Goal: Task Accomplishment & Management: Use online tool/utility

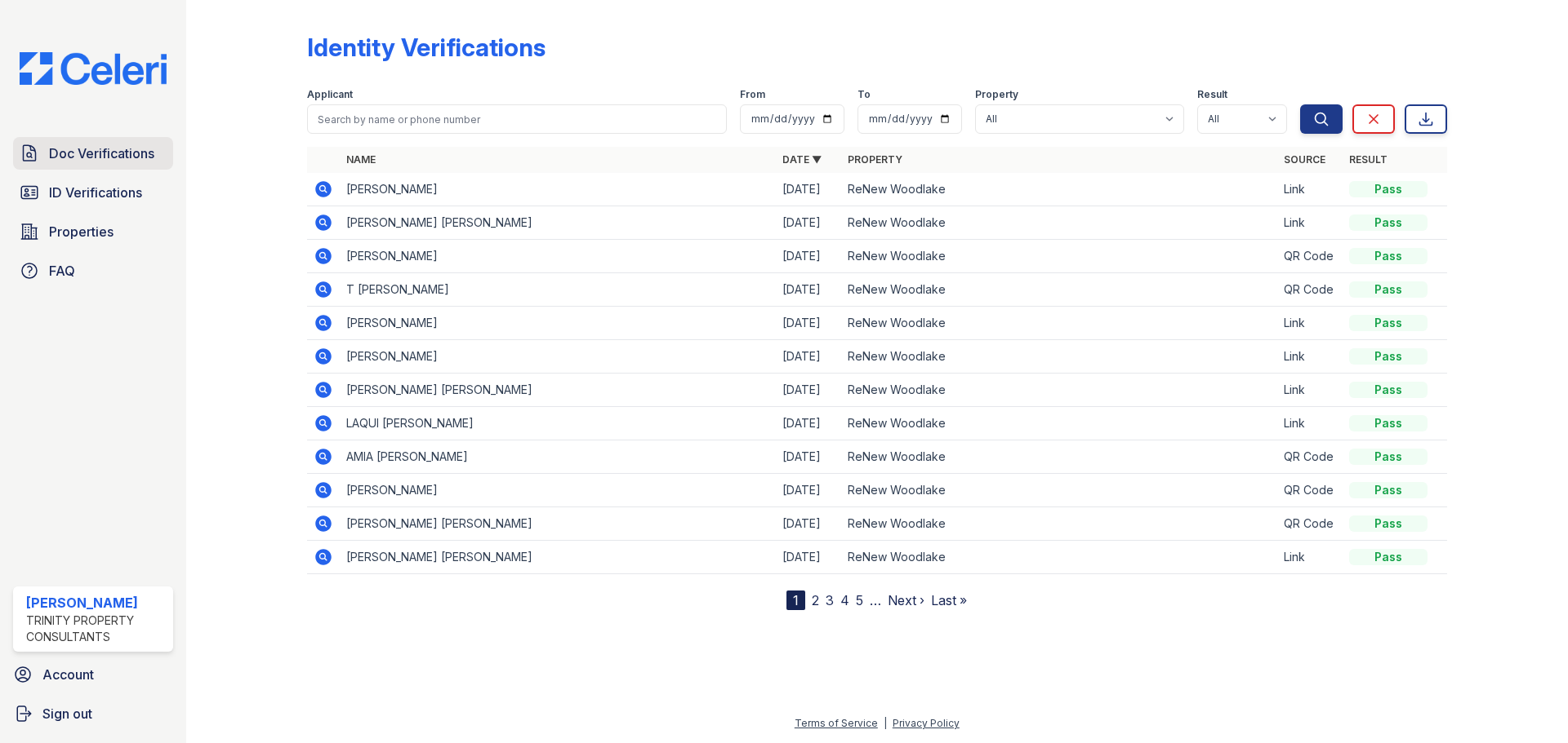
click at [100, 160] on span "Doc Verifications" at bounding box center [101, 153] width 105 height 20
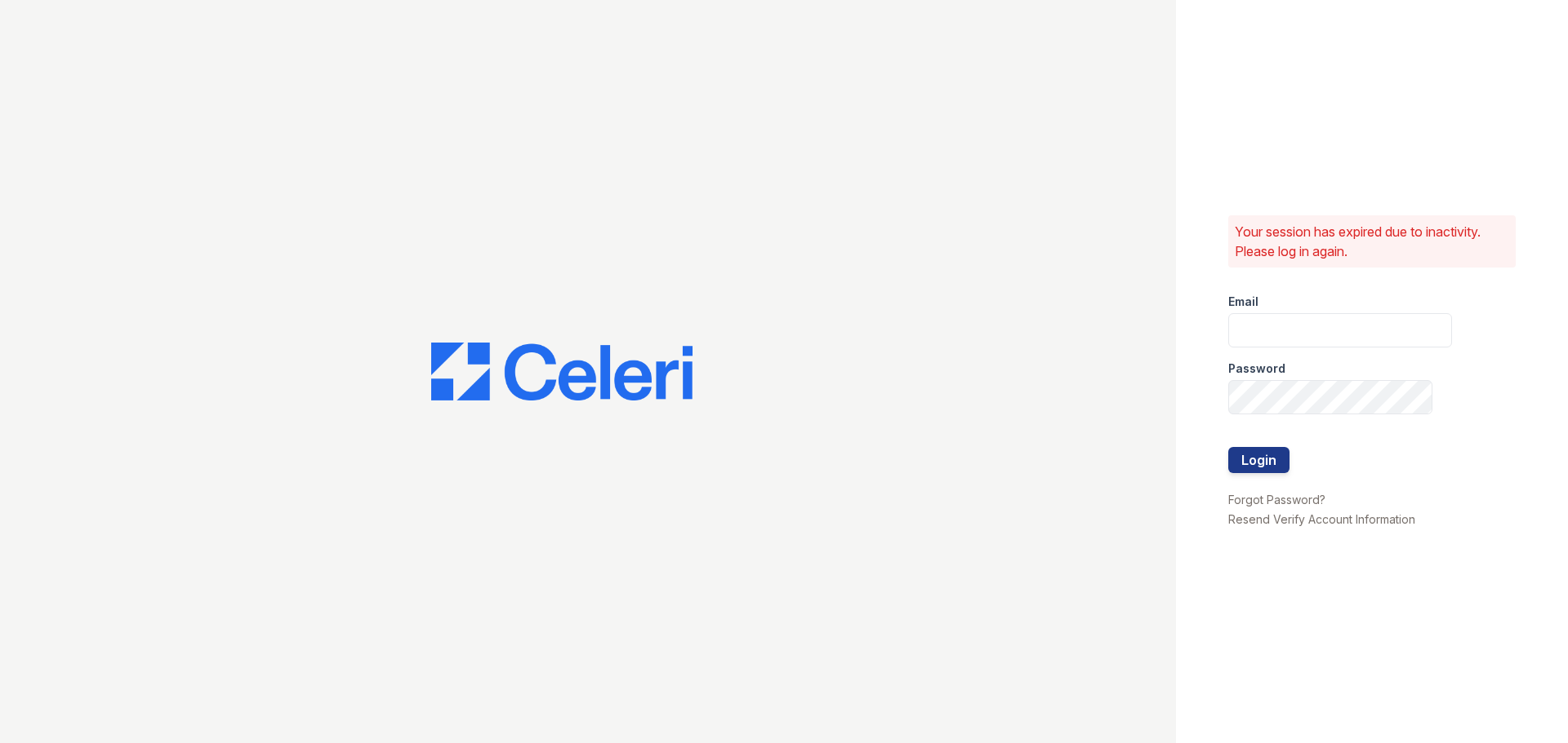
type input "[EMAIL_ADDRESS][DOMAIN_NAME]"
click at [1266, 454] on button "Login" at bounding box center [1259, 460] width 61 height 26
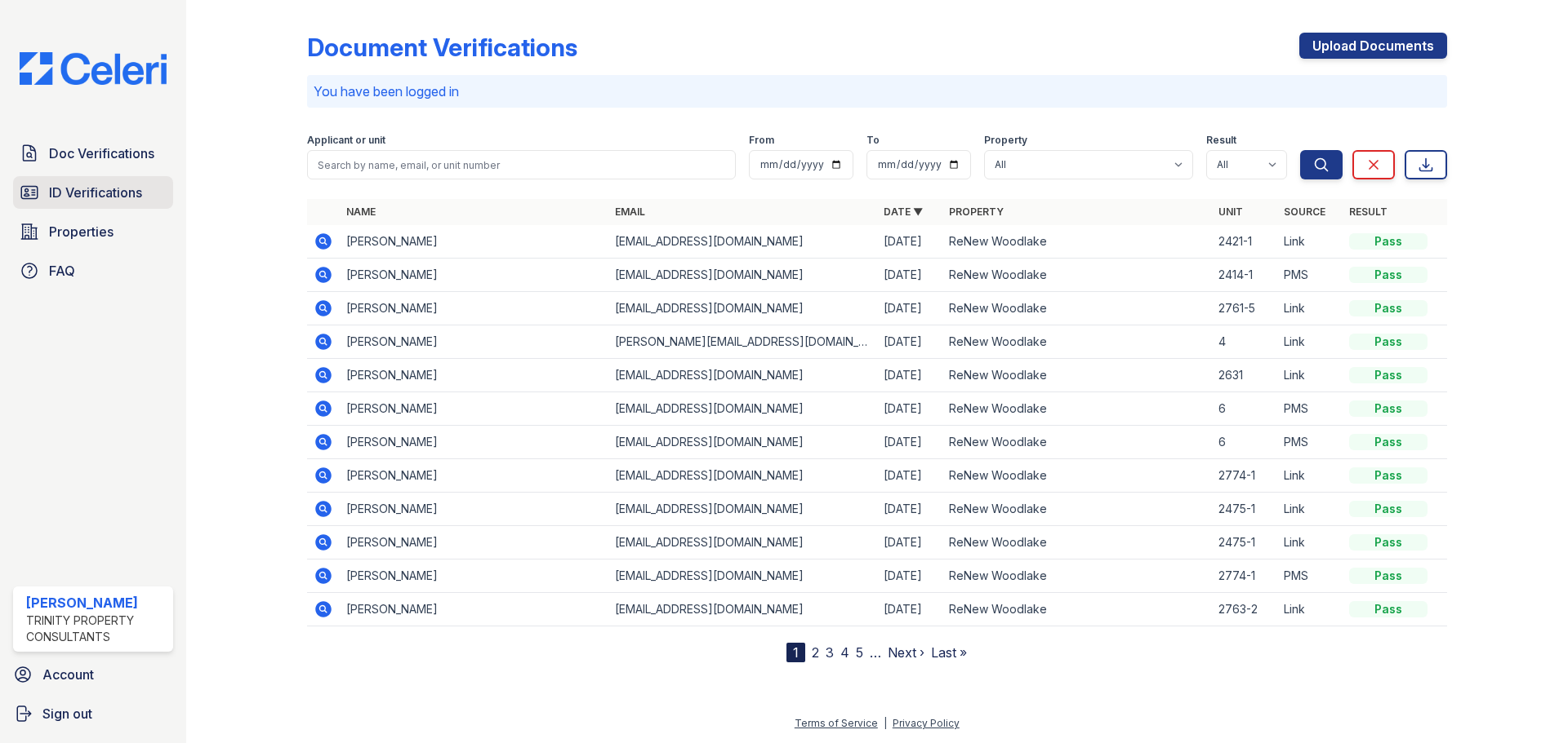
click at [91, 181] on link "ID Verifications" at bounding box center [93, 192] width 160 height 33
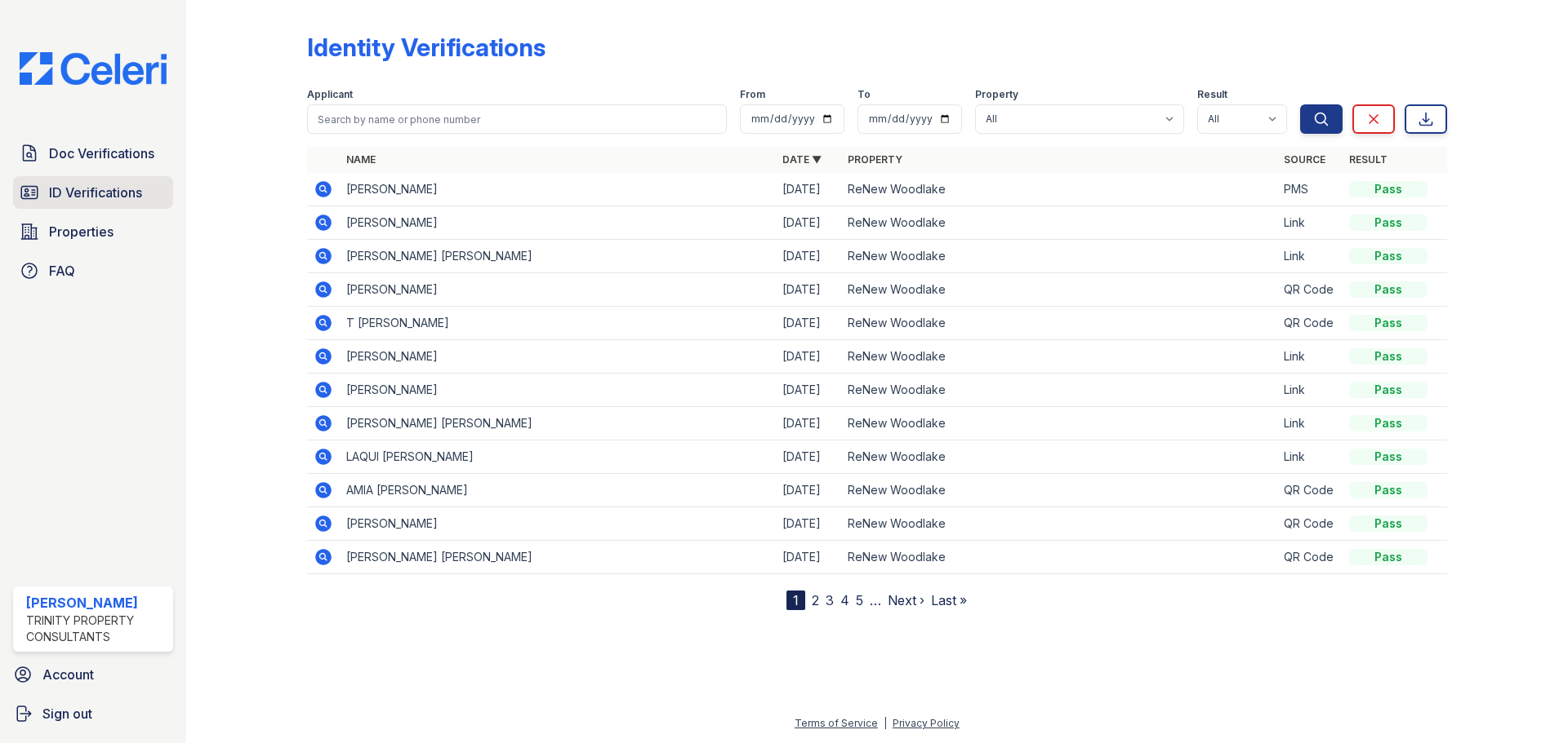
click at [121, 179] on link "ID Verifications" at bounding box center [93, 192] width 160 height 33
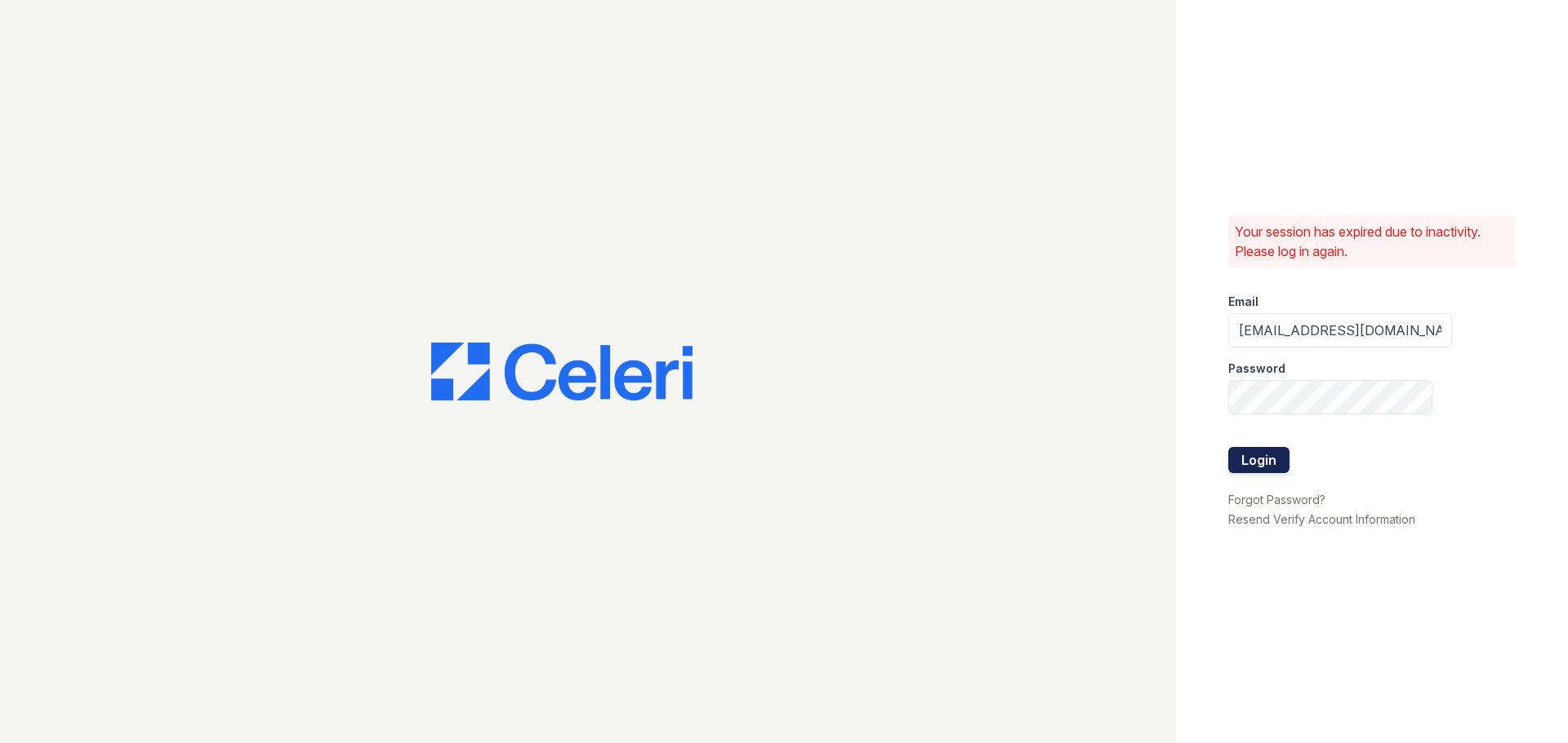
click at [1273, 459] on button "Login" at bounding box center [1259, 460] width 61 height 26
